Goal: Task Accomplishment & Management: Manage account settings

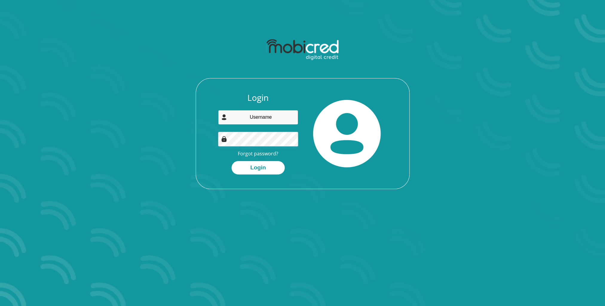
click at [251, 116] on input "email" at bounding box center [258, 117] width 80 height 15
click at [336, 183] on div "Login yramjeawan@solenis.com Forgot password? Login" at bounding box center [302, 141] width 213 height 96
click at [266, 153] on link "Forgot password?" at bounding box center [258, 153] width 40 height 7
click at [287, 118] on input "[EMAIL_ADDRESS][DOMAIN_NAME]" at bounding box center [258, 117] width 80 height 15
type input "y"
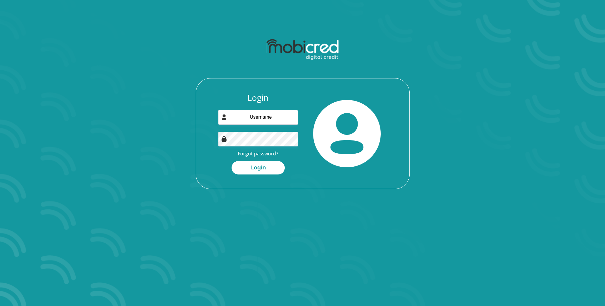
click at [486, 106] on section "Login Forgot password? Login" at bounding box center [302, 153] width 605 height 306
click at [265, 153] on link "Forgot password?" at bounding box center [258, 153] width 40 height 7
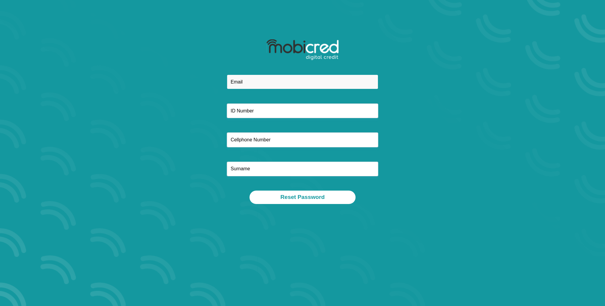
click at [250, 81] on input "email" at bounding box center [302, 82] width 151 height 15
type input "[EMAIL_ADDRESS][DOMAIN_NAME]"
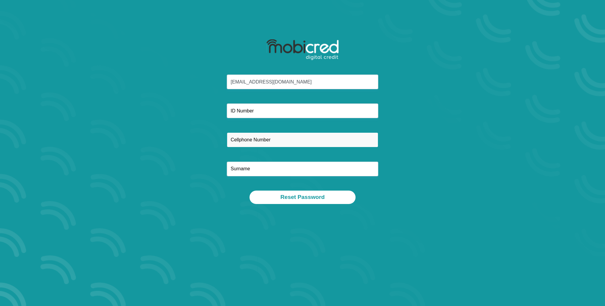
type input "0848725426"
type input "Ramjeawan"
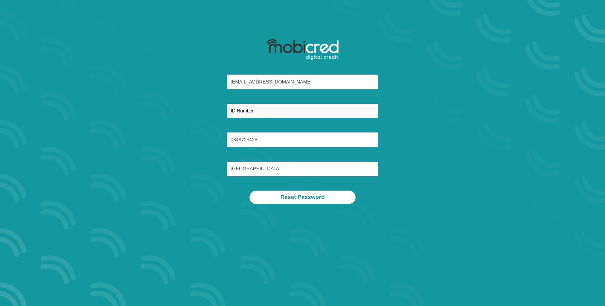
click at [244, 112] on input "text" at bounding box center [302, 111] width 151 height 15
type input "7706295157080"
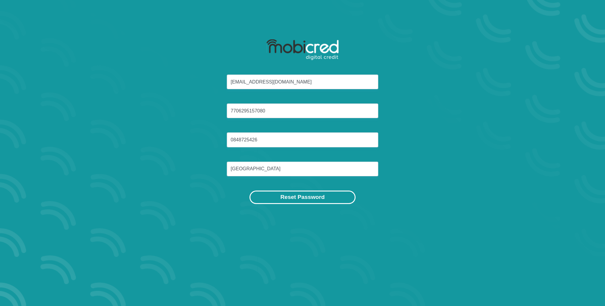
click at [298, 196] on button "Reset Password" at bounding box center [302, 197] width 106 height 13
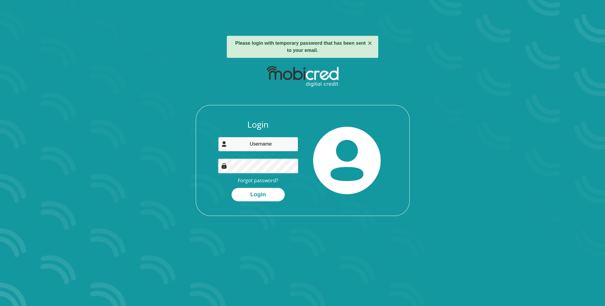
click at [253, 144] on input "email" at bounding box center [258, 144] width 80 height 15
type input "Dilip@1977"
click at [385, 208] on div "Login Dilip@1977 Forgot password? Login" at bounding box center [302, 168] width 213 height 96
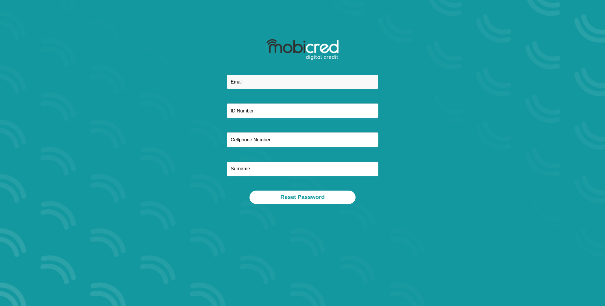
click at [258, 80] on input "email" at bounding box center [302, 82] width 151 height 15
type input "[EMAIL_ADDRESS][DOMAIN_NAME]"
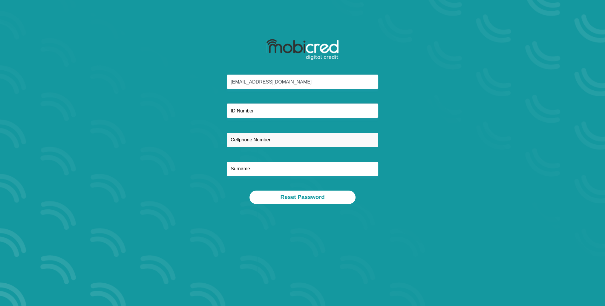
type input "0848725426"
type input "[GEOGRAPHIC_DATA]"
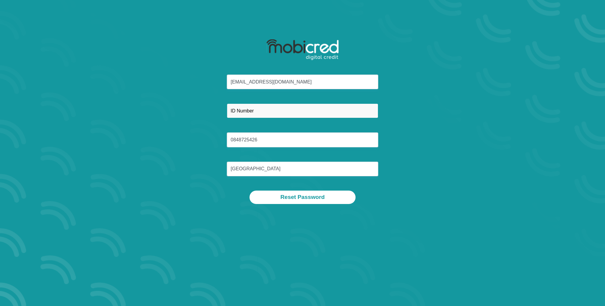
click at [245, 114] on input "text" at bounding box center [302, 111] width 151 height 15
type input "7706295157080"
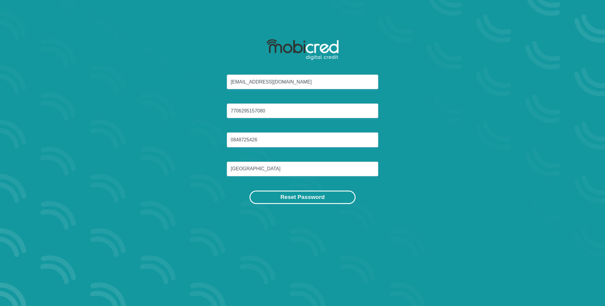
click at [297, 200] on button "Reset Password" at bounding box center [302, 197] width 106 height 13
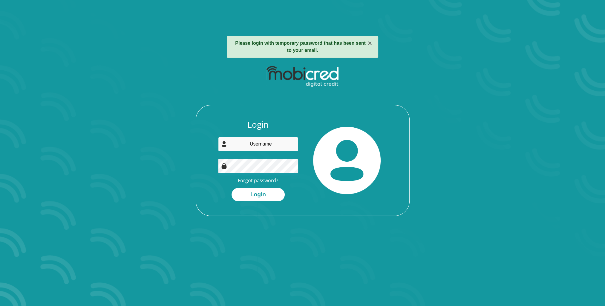
click at [258, 142] on input "email" at bounding box center [258, 144] width 80 height 15
type input "[EMAIL_ADDRESS][DOMAIN_NAME]"
click at [577, 254] on section "× Please login with temporary password that has been sent to your email. Login …" at bounding box center [302, 153] width 605 height 306
click at [269, 193] on button "Login" at bounding box center [257, 194] width 53 height 13
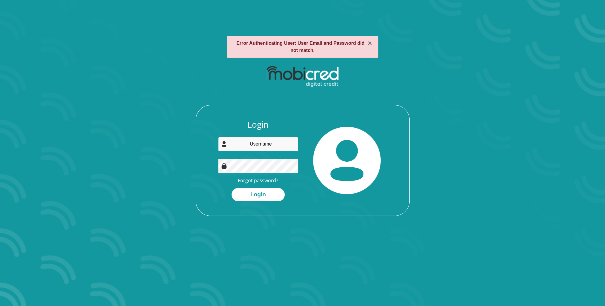
click at [264, 147] on input "email" at bounding box center [258, 144] width 80 height 15
click at [282, 144] on input "email" at bounding box center [258, 144] width 80 height 15
type input "[EMAIL_ADDRESS][DOMAIN_NAME]"
click at [389, 164] on div at bounding box center [346, 161] width 89 height 82
click at [257, 193] on button "Login" at bounding box center [257, 194] width 53 height 13
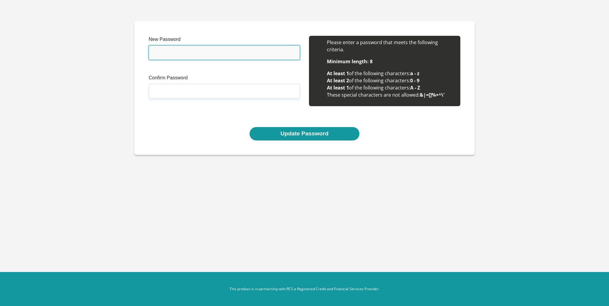
click at [182, 53] on input "New Password" at bounding box center [224, 52] width 151 height 15
type input "Dilip@1977"
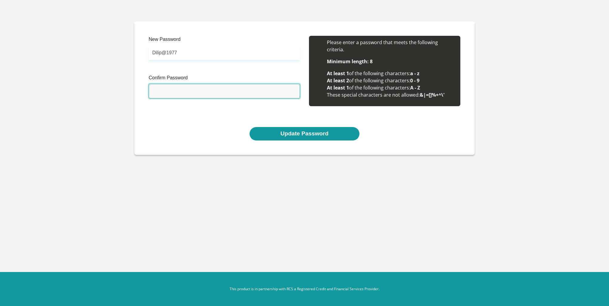
click at [177, 91] on input "Confirm Password" at bounding box center [224, 91] width 151 height 15
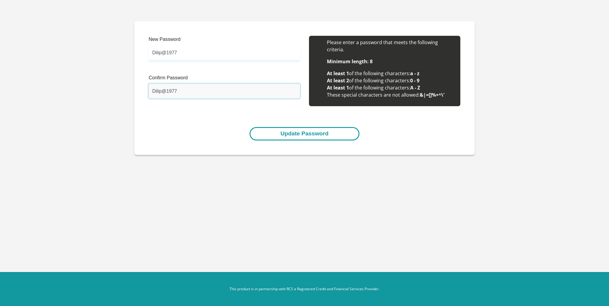
type input "Dilip@1977"
click at [311, 130] on button "Update Password" at bounding box center [305, 133] width 110 height 13
